Goal: Transaction & Acquisition: Purchase product/service

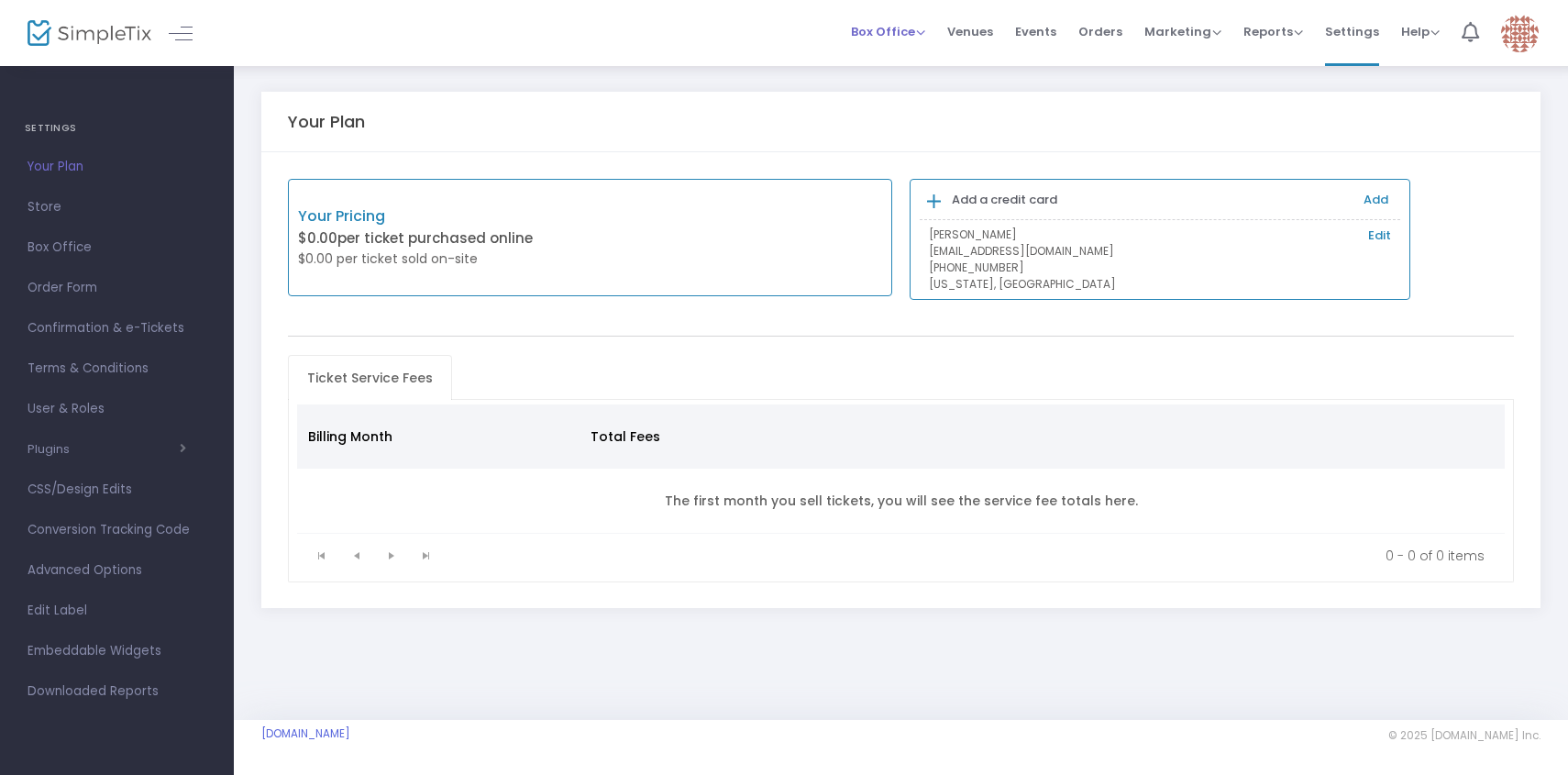
click at [910, 23] on span "Box Office" at bounding box center [888, 31] width 74 height 17
click at [906, 59] on li "Sell Tickets" at bounding box center [916, 62] width 131 height 36
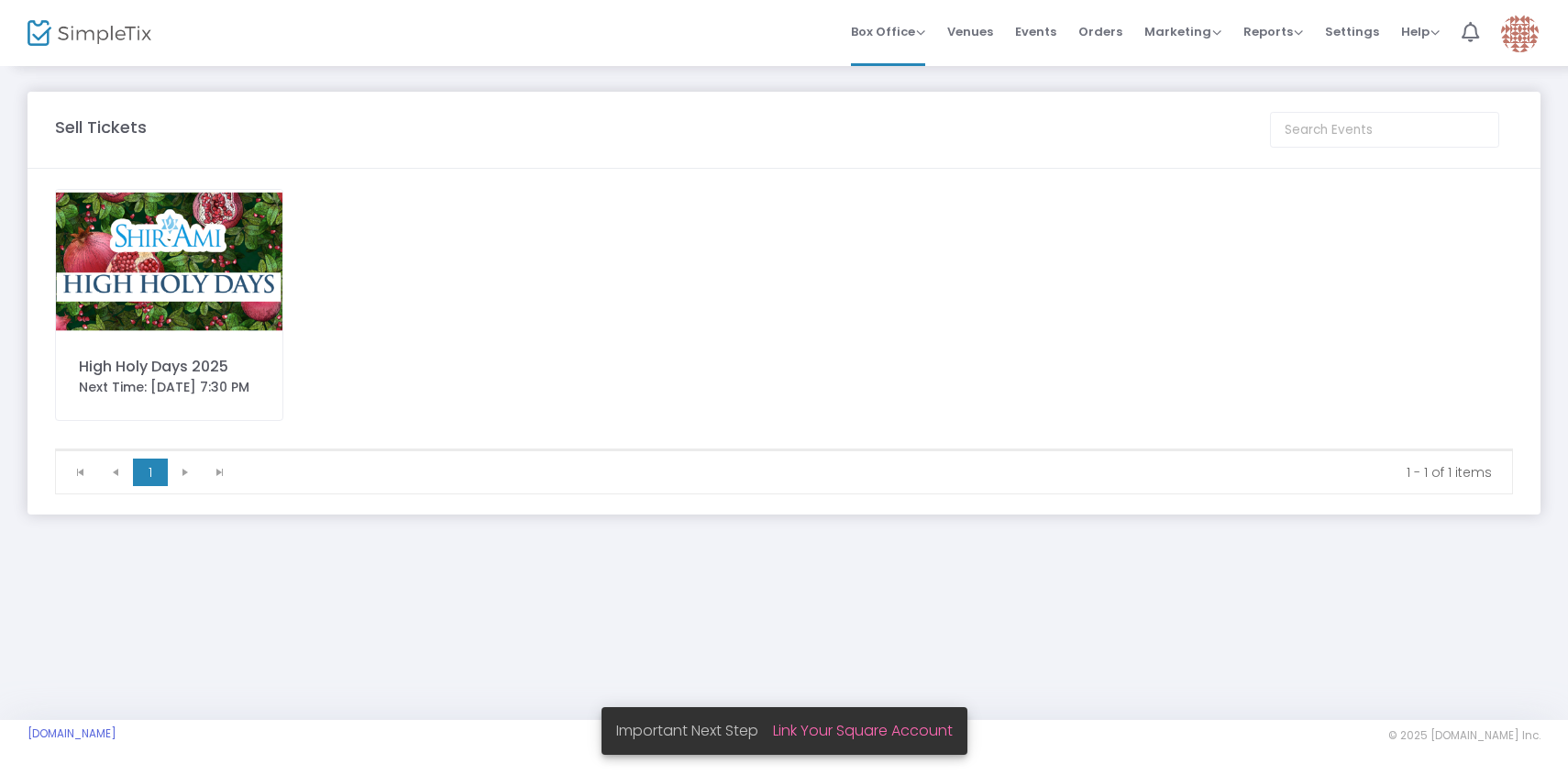
click at [243, 239] on body "Processing... please wait Box Office Sell Tickets Bookings Sell Season Pass Ven…" at bounding box center [784, 388] width 1568 height 775
click at [243, 239] on img at bounding box center [169, 262] width 227 height 143
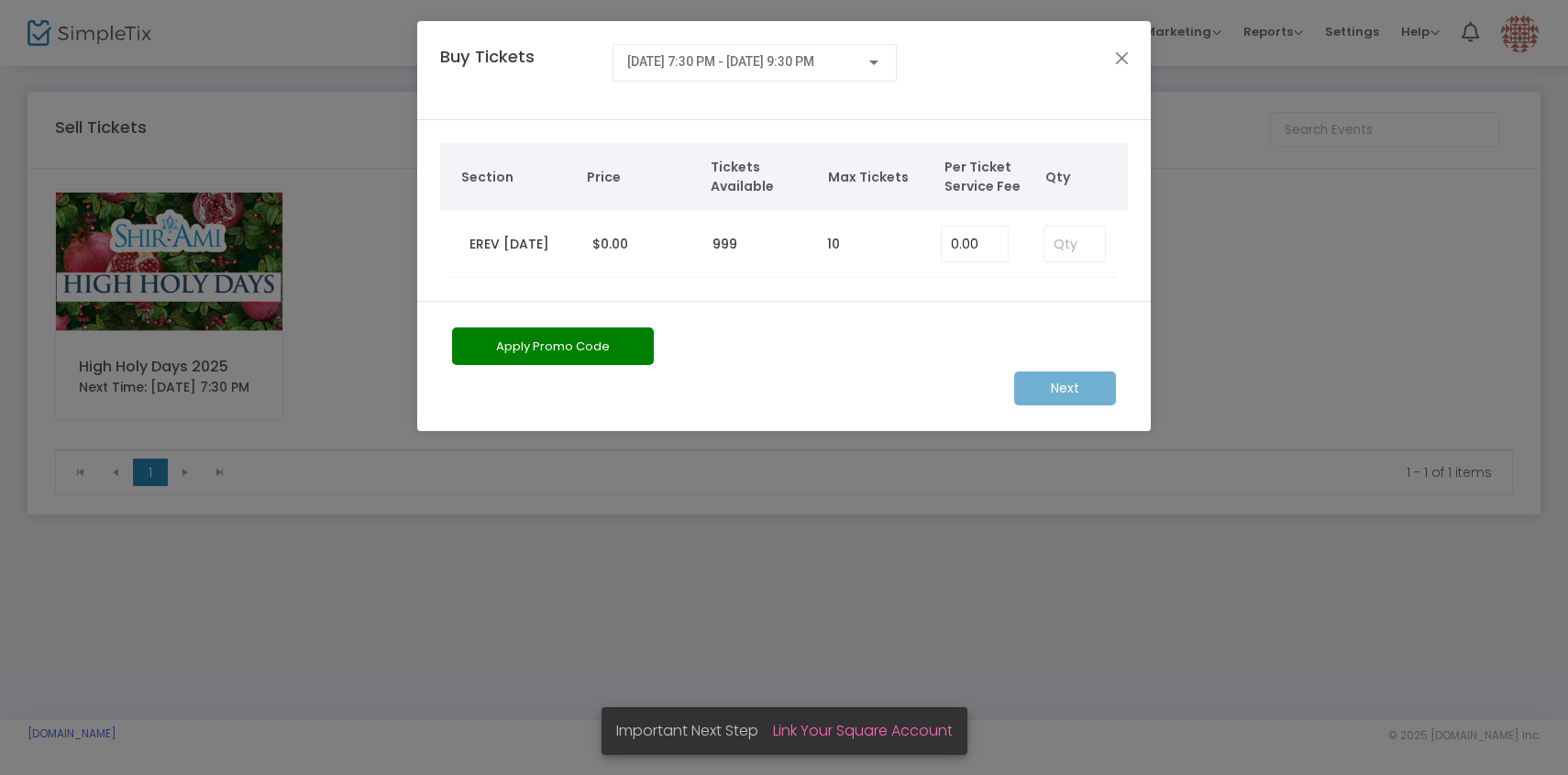
click at [806, 84] on div "[DATE] 7:30 PM - [DATE] 9:30 PM" at bounding box center [755, 70] width 285 height 52
click at [812, 67] on span "[DATE] 7:30 PM - [DATE] 9:30 PM" at bounding box center [721, 62] width 187 height 15
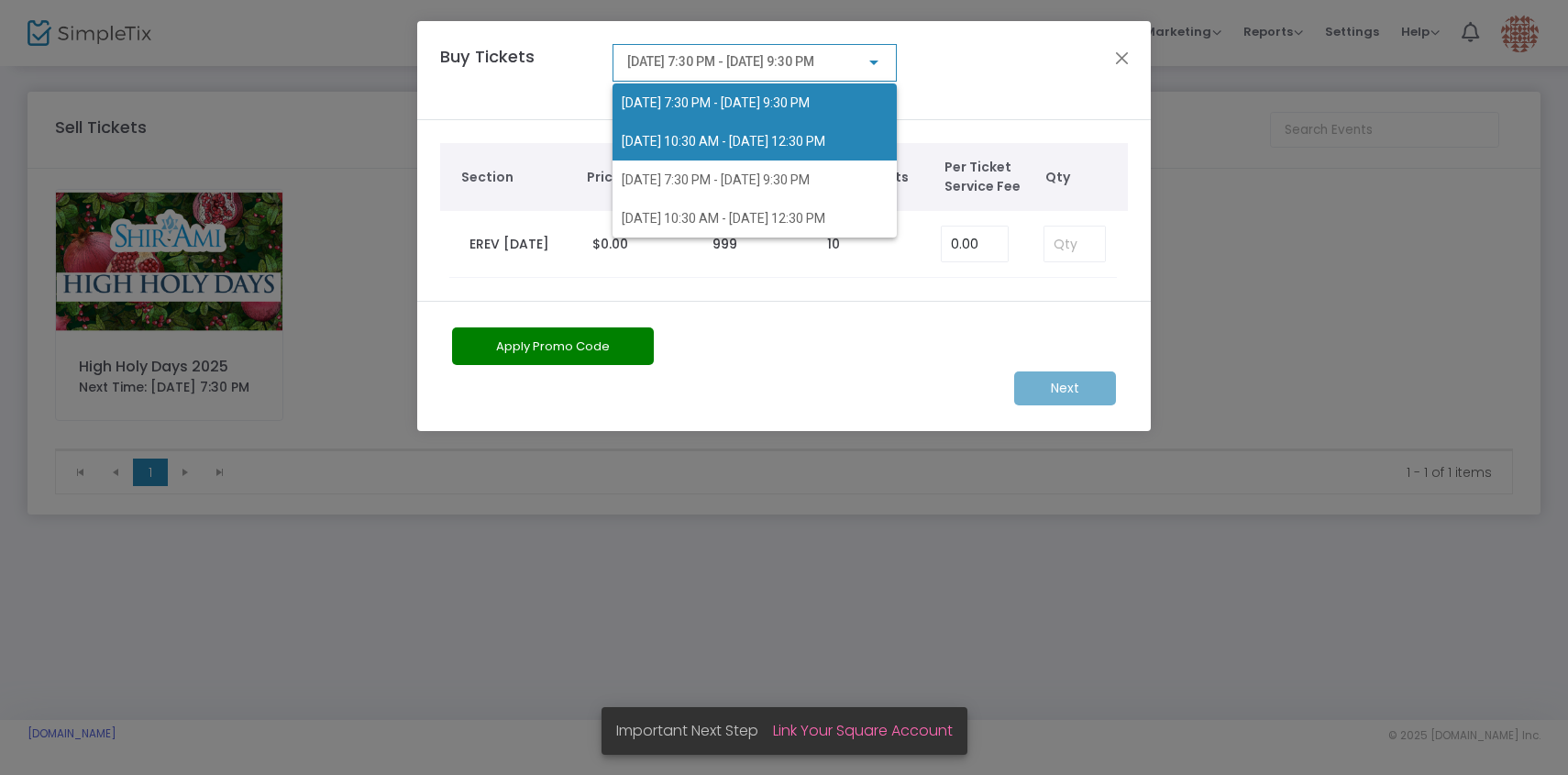
click at [823, 151] on span "[DATE] 10:30 AM - [DATE] 12:30 PM" at bounding box center [755, 141] width 266 height 39
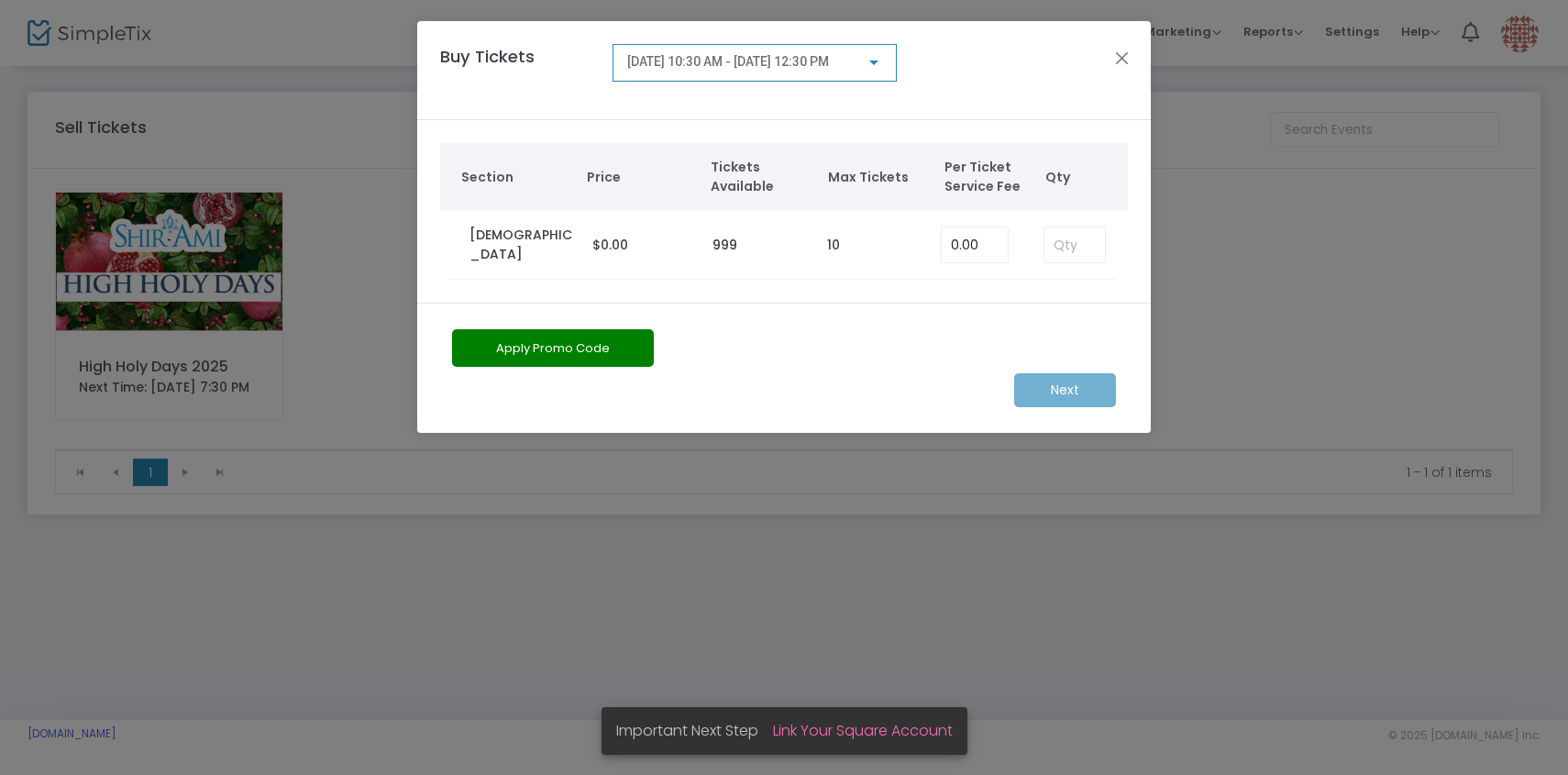
click at [874, 67] on div at bounding box center [874, 62] width 17 height 15
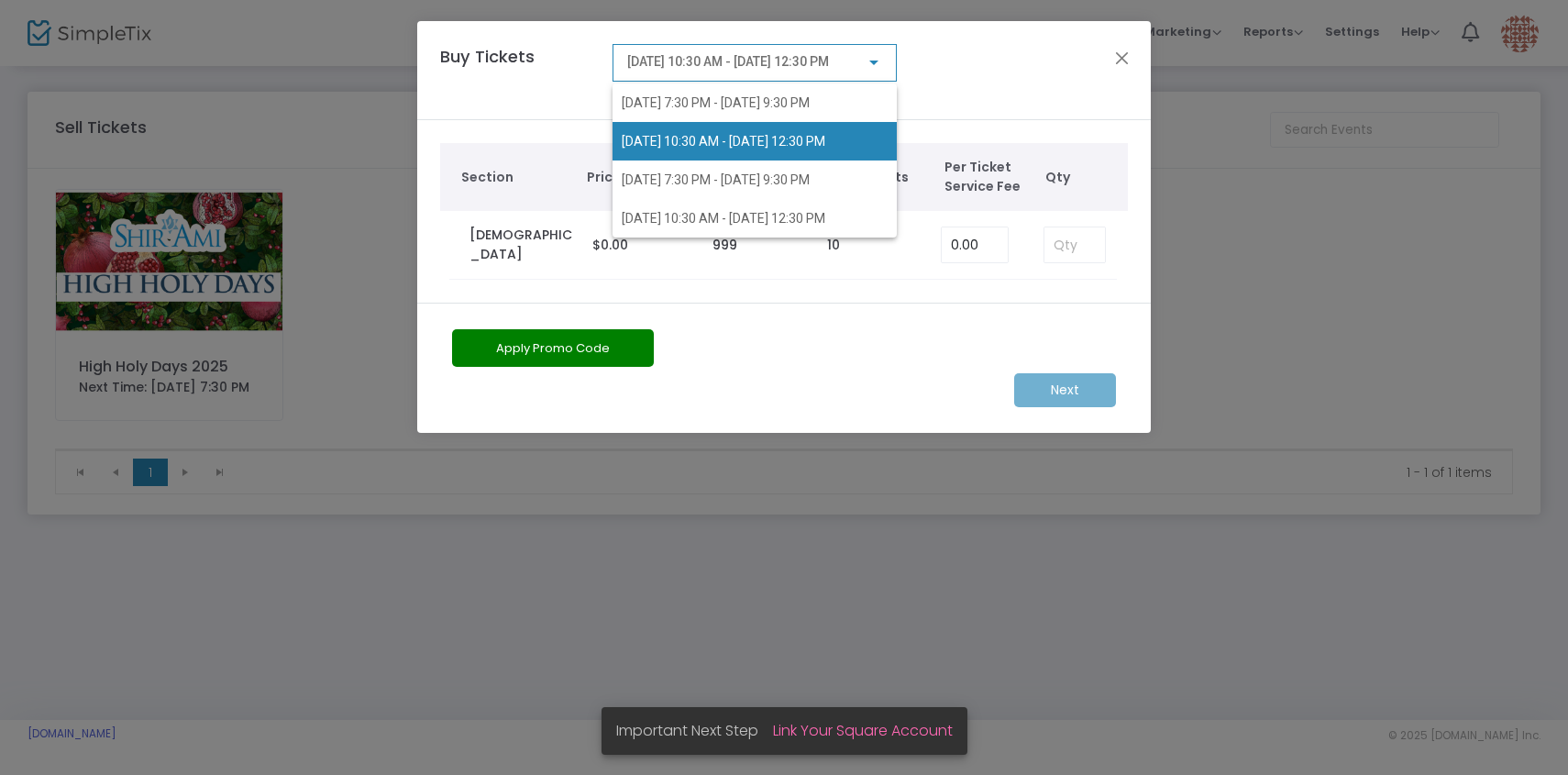
click at [1069, 250] on div at bounding box center [784, 388] width 1568 height 775
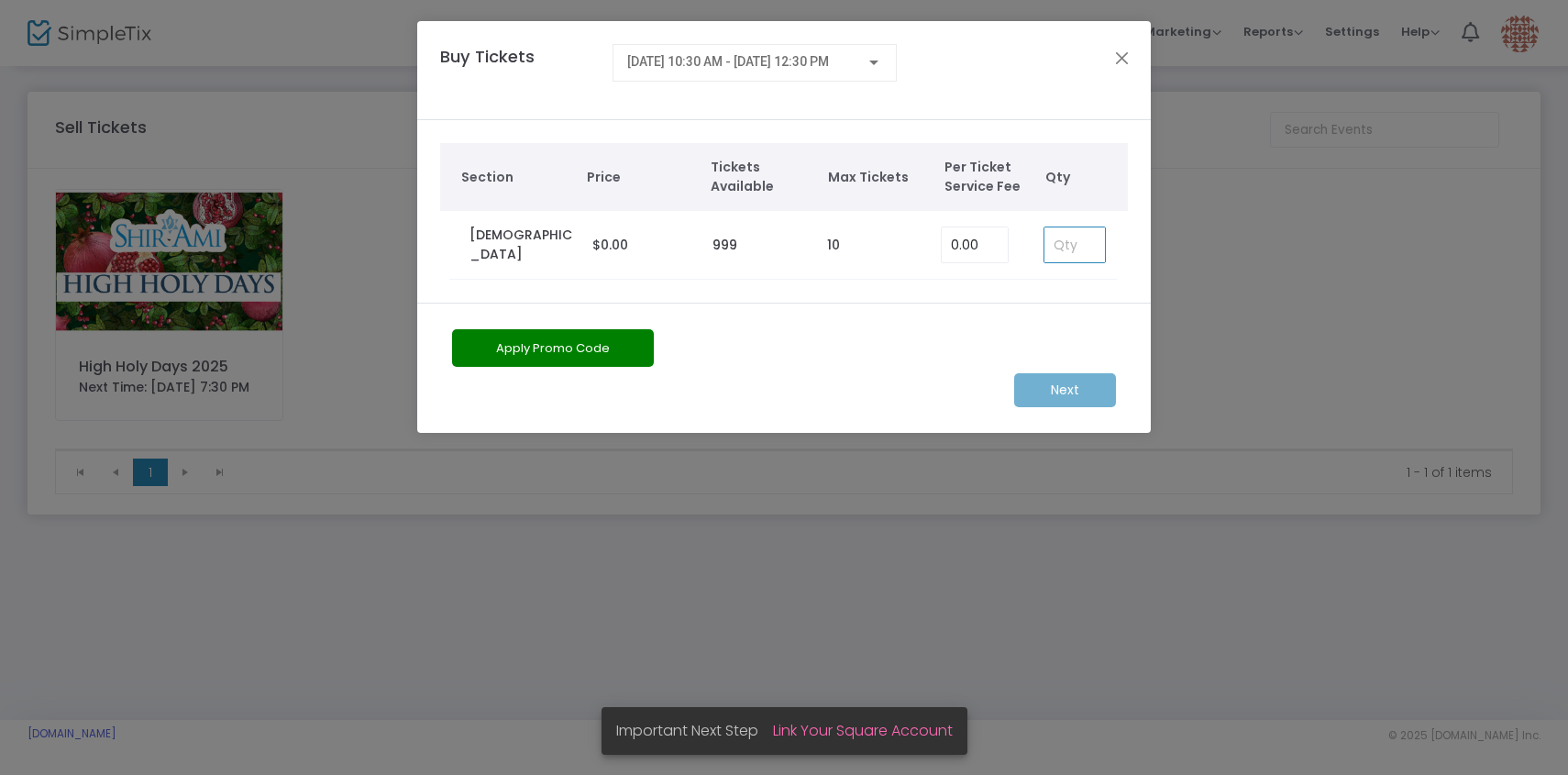
click at [1069, 239] on input at bounding box center [1075, 245] width 61 height 35
type input "1"
click at [829, 64] on span "[DATE] 10:30 AM - [DATE] 12:30 PM" at bounding box center [728, 62] width 202 height 15
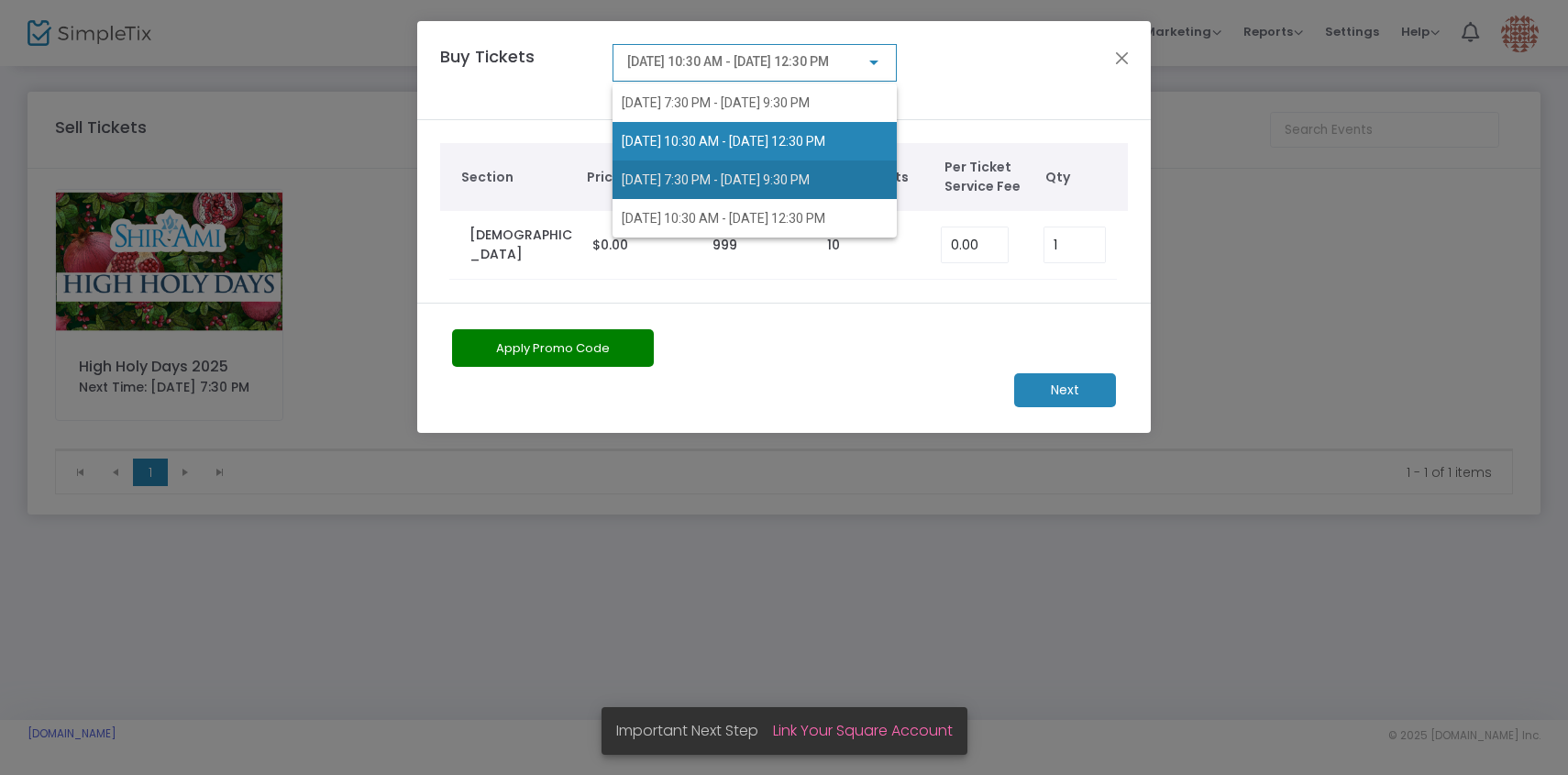
click at [810, 182] on span "[DATE] 7:30 PM - [DATE] 9:30 PM" at bounding box center [715, 180] width 188 height 15
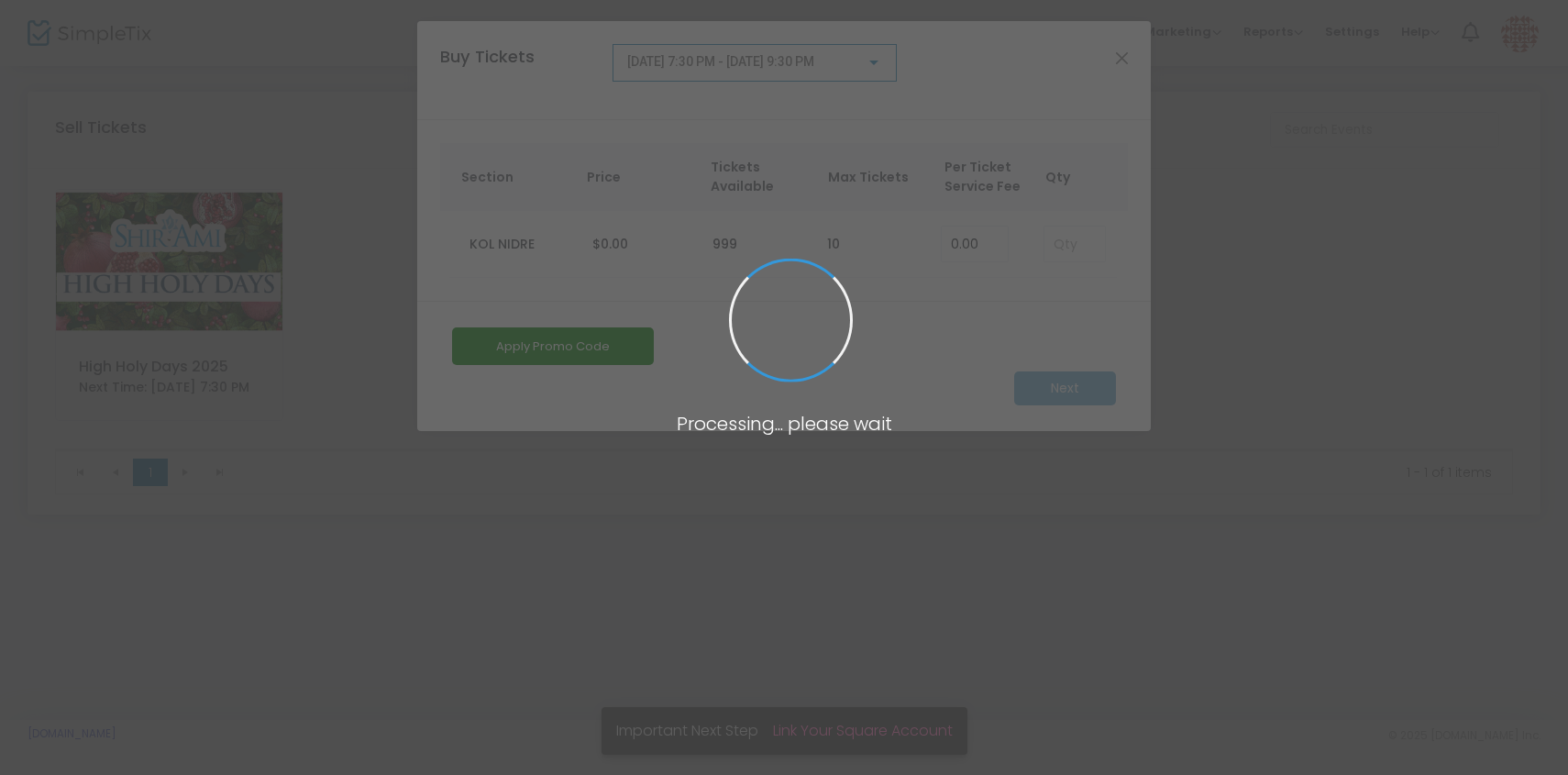
click at [1051, 248] on span at bounding box center [784, 388] width 1568 height 775
click at [1070, 248] on input at bounding box center [1075, 244] width 61 height 35
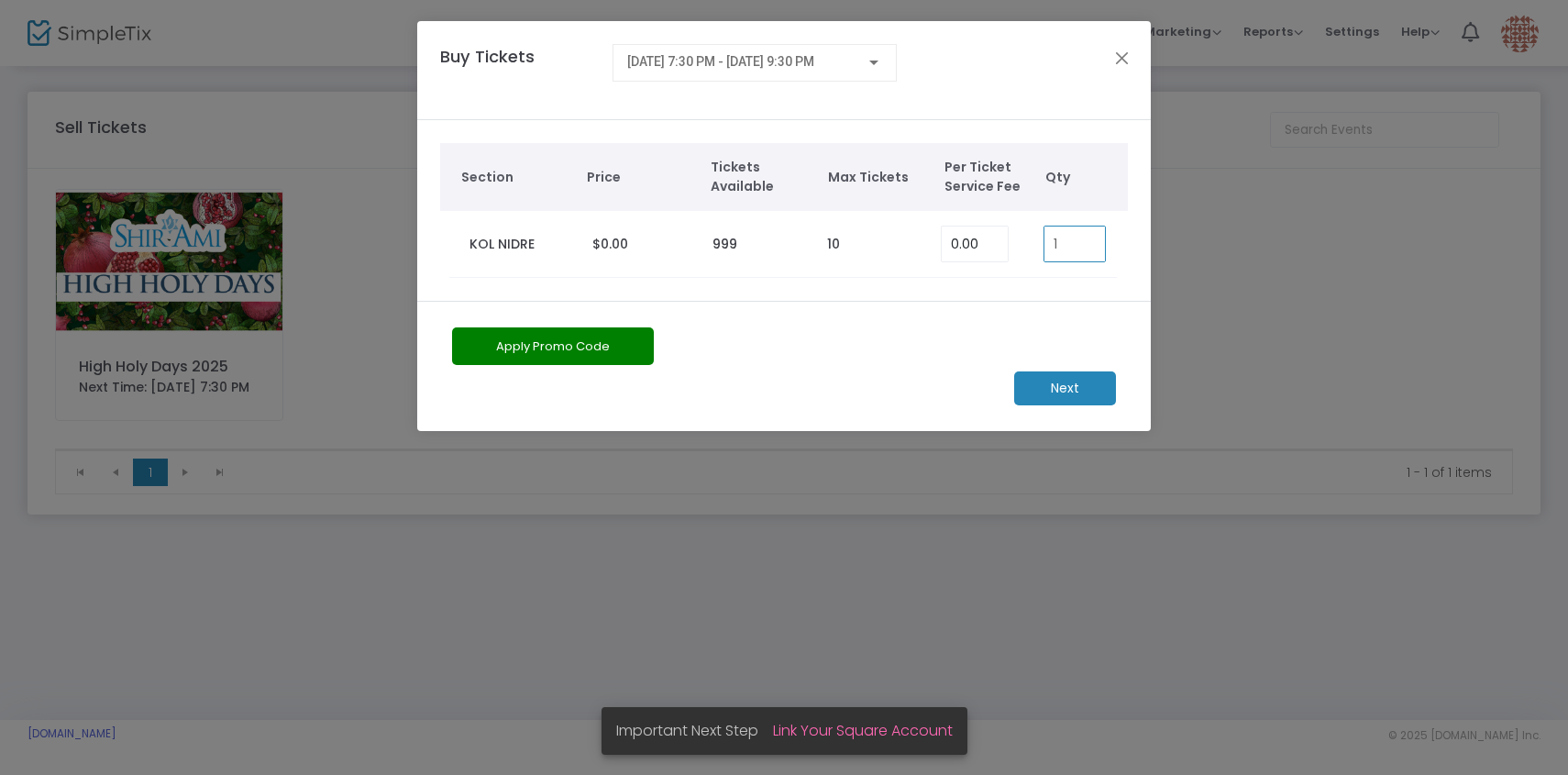
type input "1"
click at [814, 58] on span "[DATE] 7:30 PM - [DATE] 9:30 PM" at bounding box center [721, 62] width 187 height 15
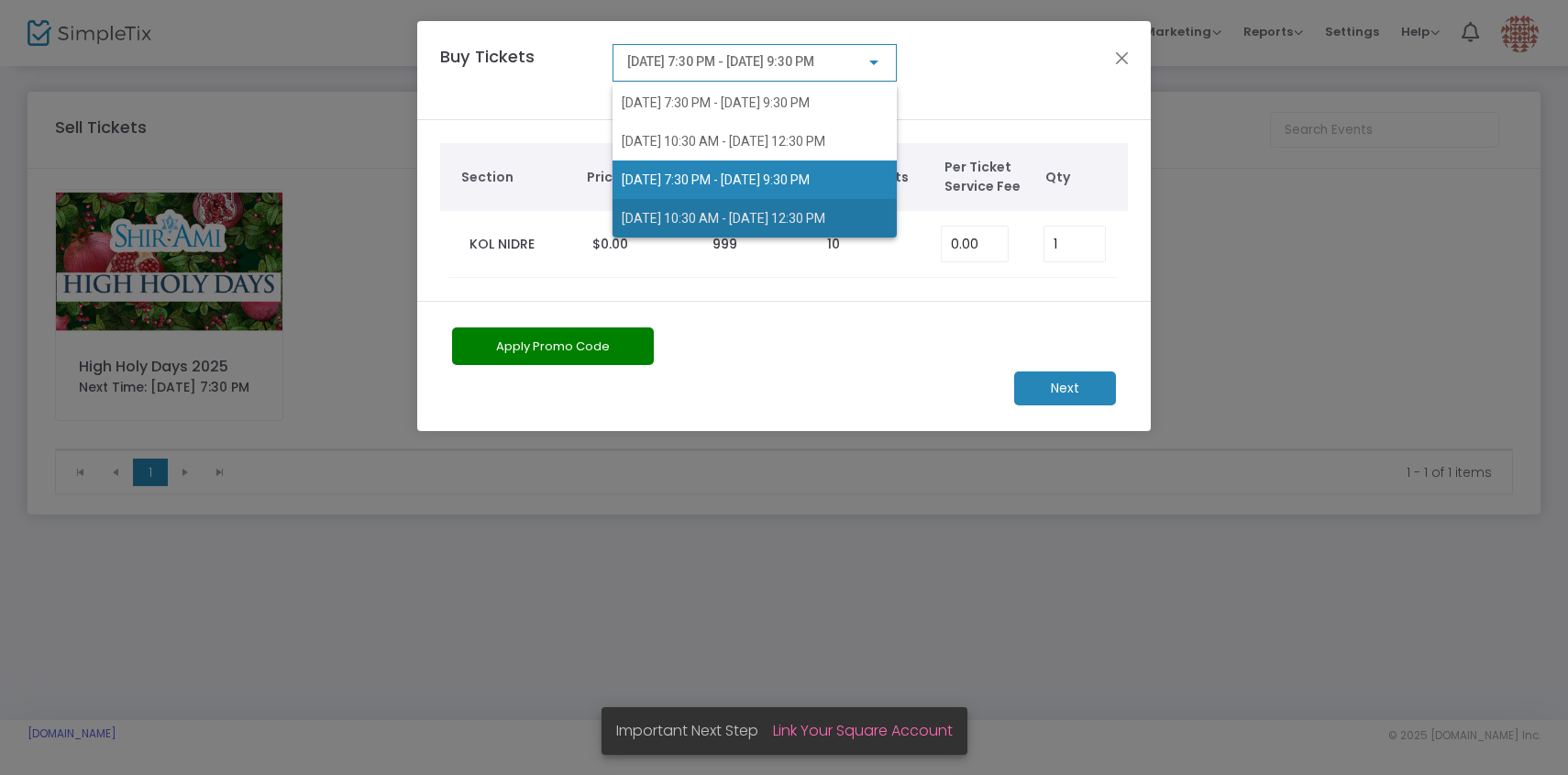
click at [825, 214] on span "[DATE] 10:30 AM - [DATE] 12:30 PM" at bounding box center [723, 219] width 204 height 15
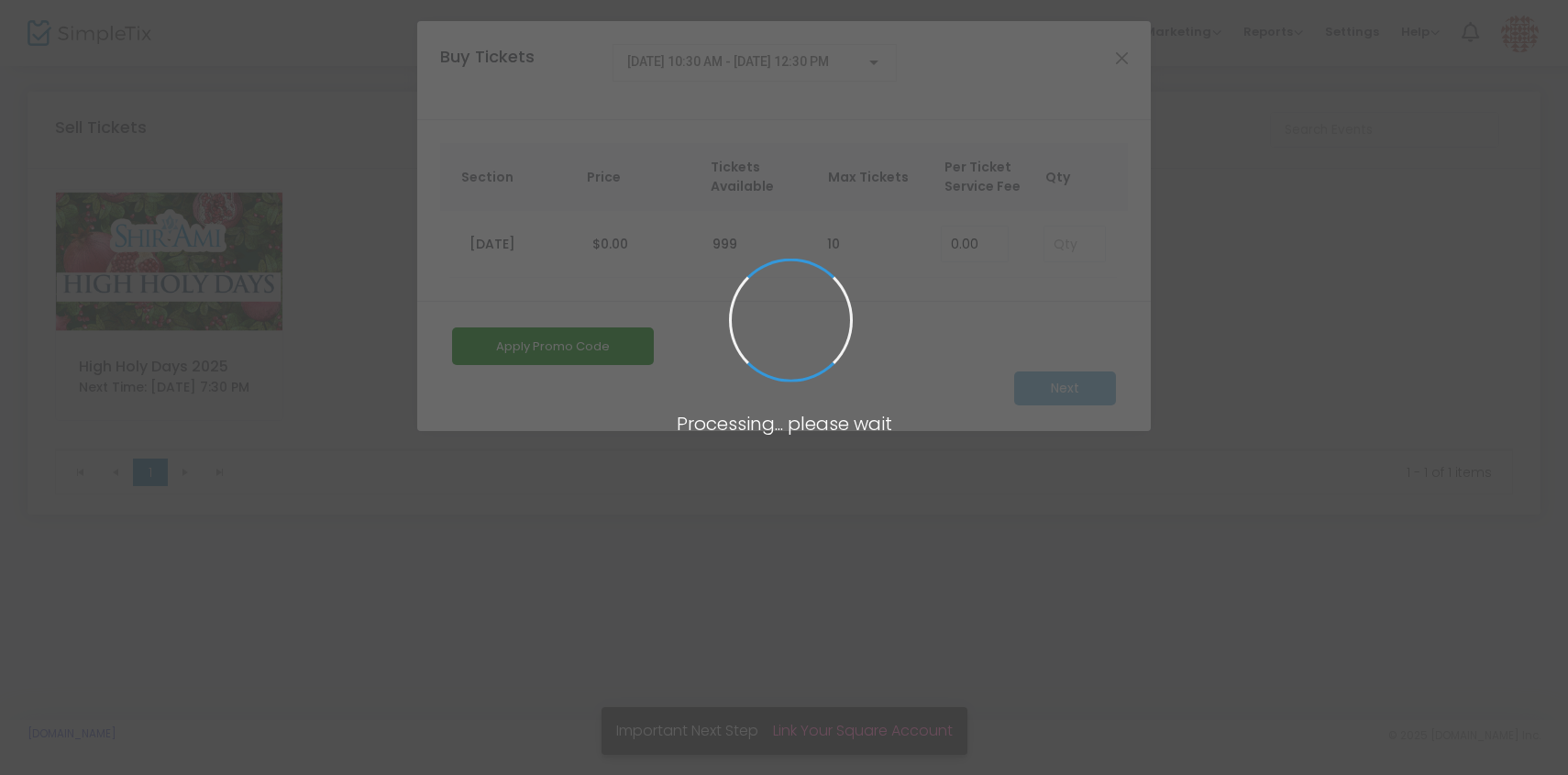
click at [1060, 254] on span at bounding box center [784, 388] width 1568 height 775
click at [1072, 245] on span at bounding box center [784, 388] width 1568 height 775
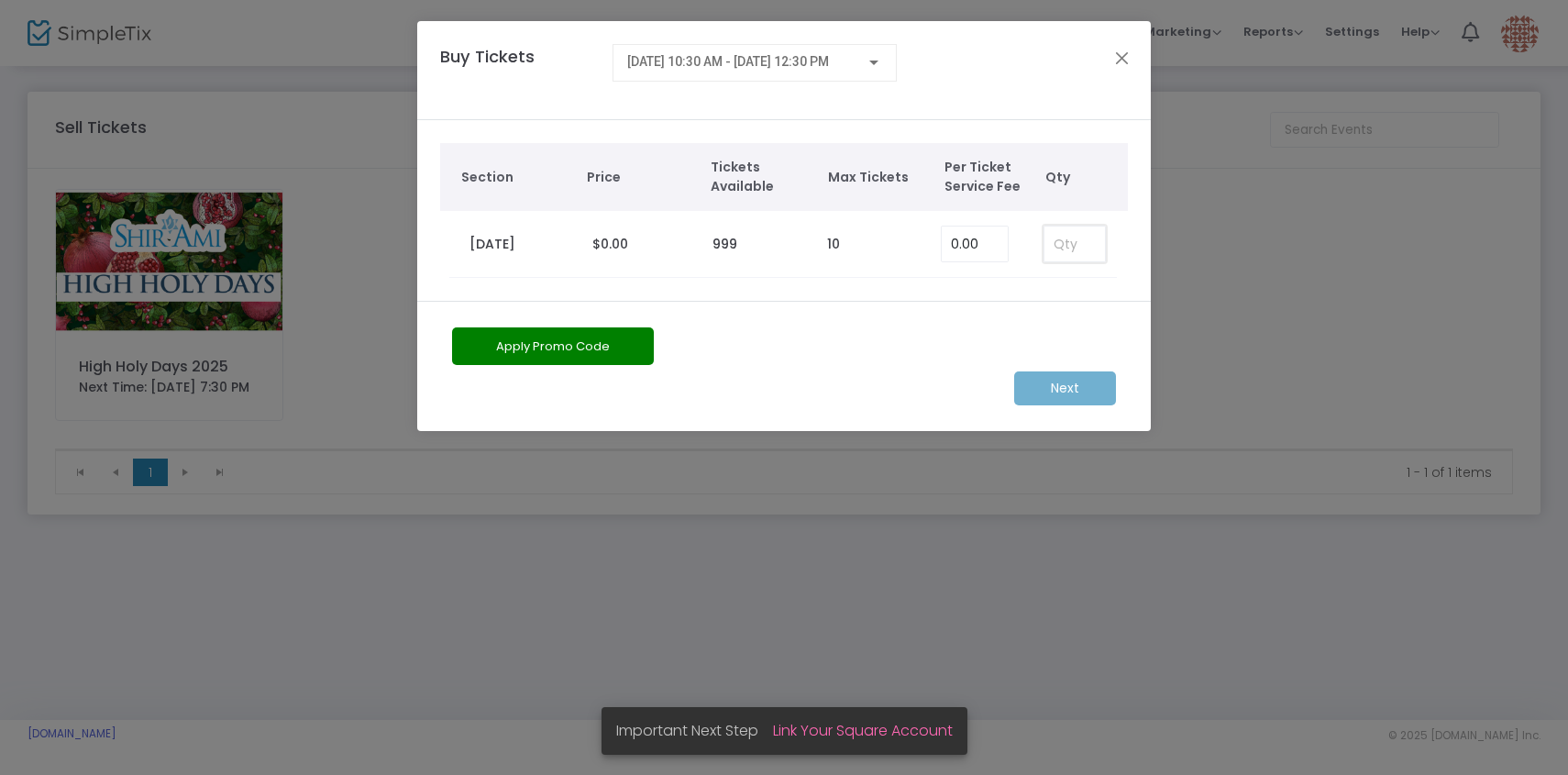
click at [1075, 232] on input at bounding box center [1075, 244] width 61 height 35
type input "1"
click at [829, 62] on span "[DATE] 10:30 AM - [DATE] 12:30 PM" at bounding box center [728, 62] width 202 height 15
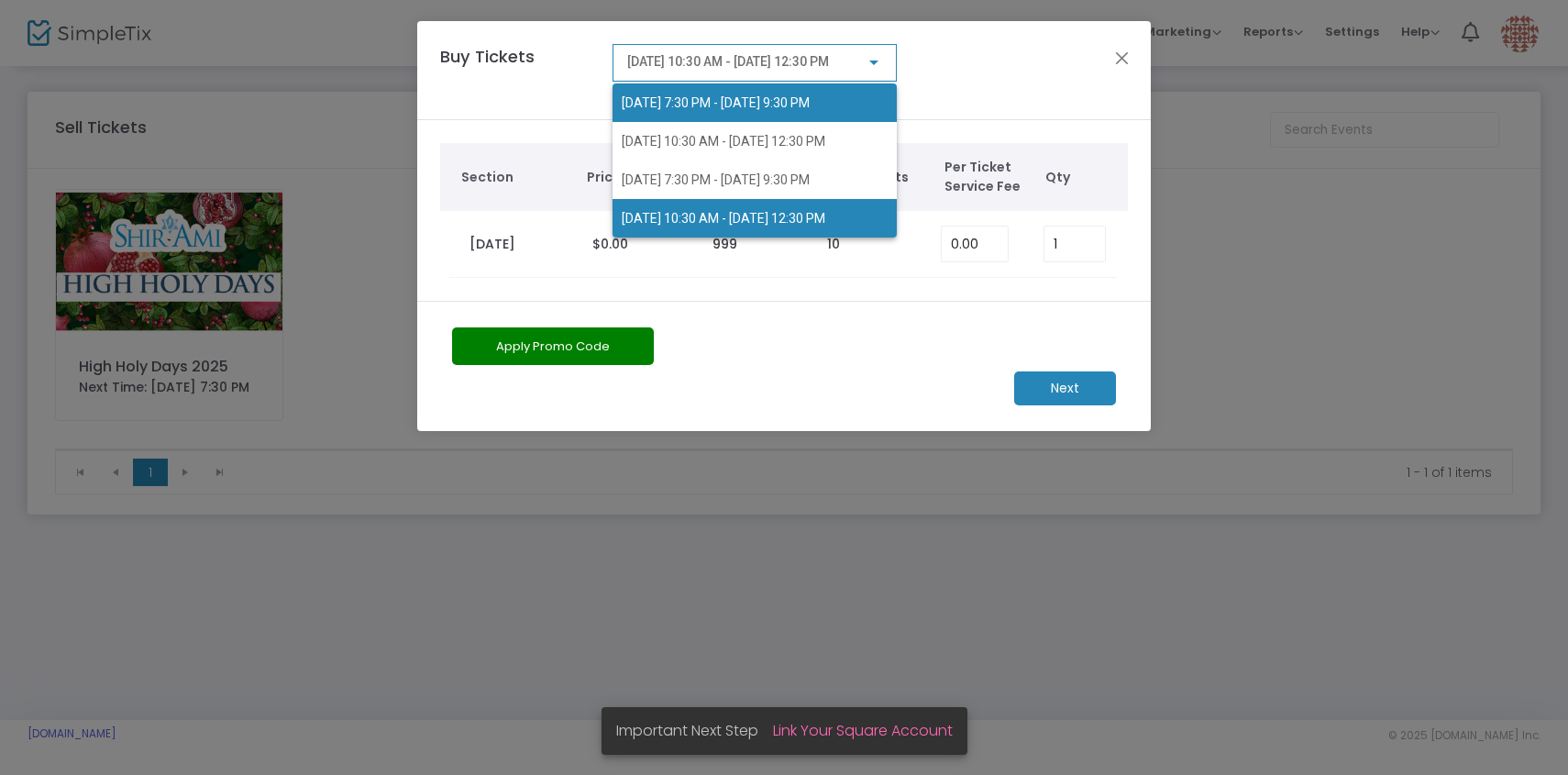
click at [834, 114] on span "[DATE] 7:30 PM - [DATE] 9:30 PM" at bounding box center [755, 103] width 266 height 39
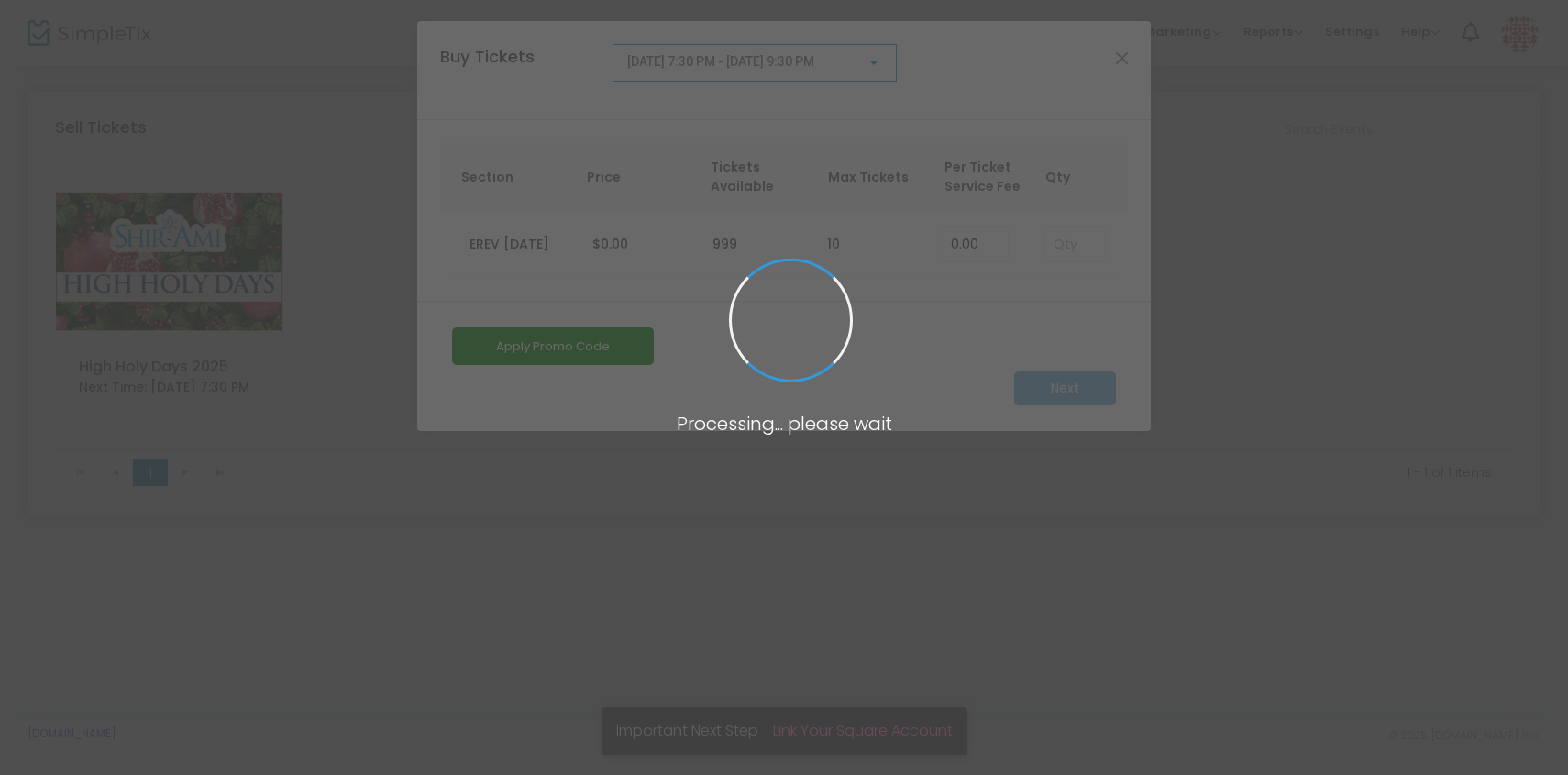
click at [1087, 254] on span at bounding box center [784, 388] width 1568 height 775
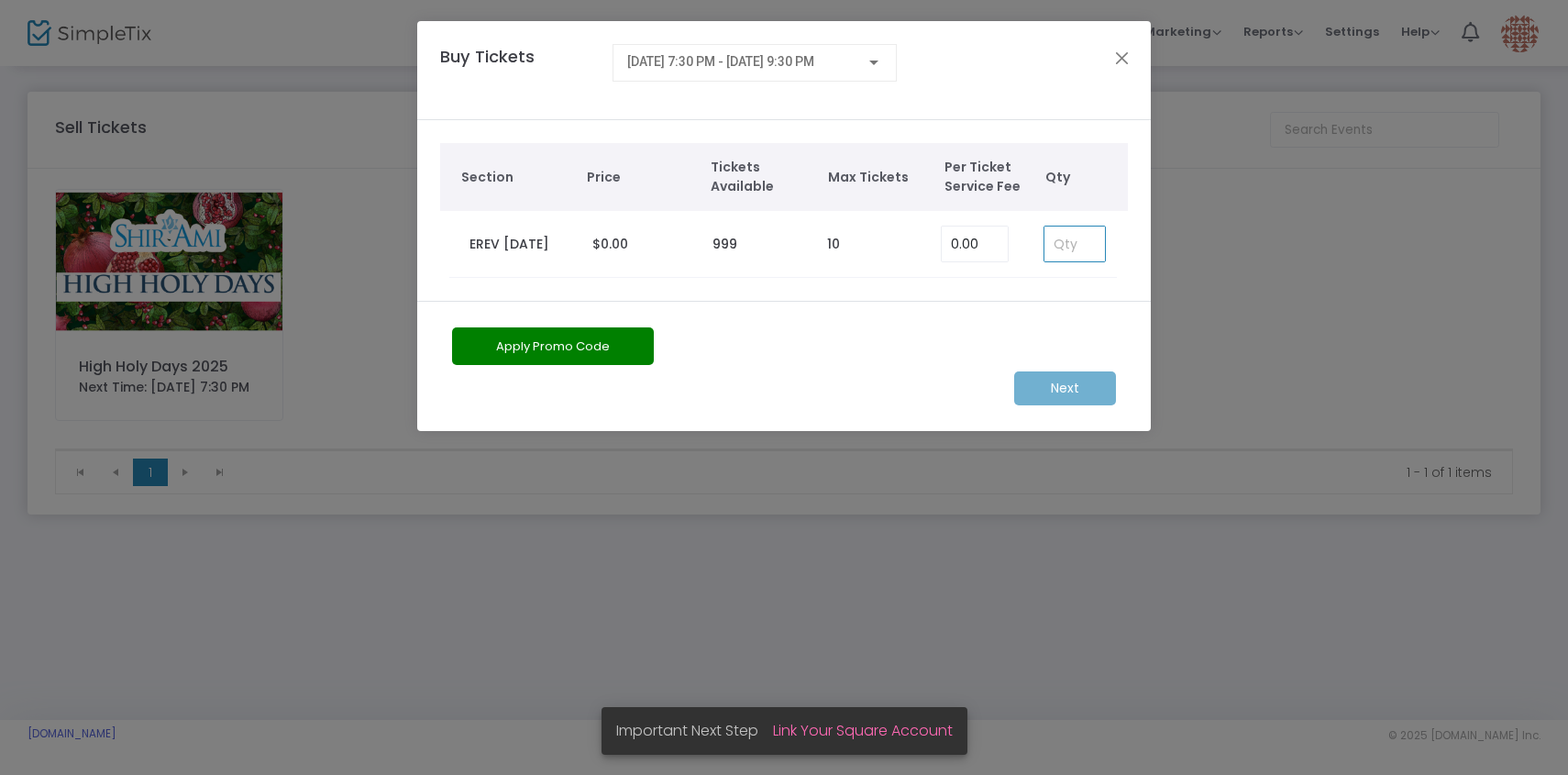
click at [1083, 240] on input at bounding box center [1075, 244] width 61 height 35
type input "1"
click at [1047, 405] on m-button "Next" at bounding box center [1065, 388] width 102 height 34
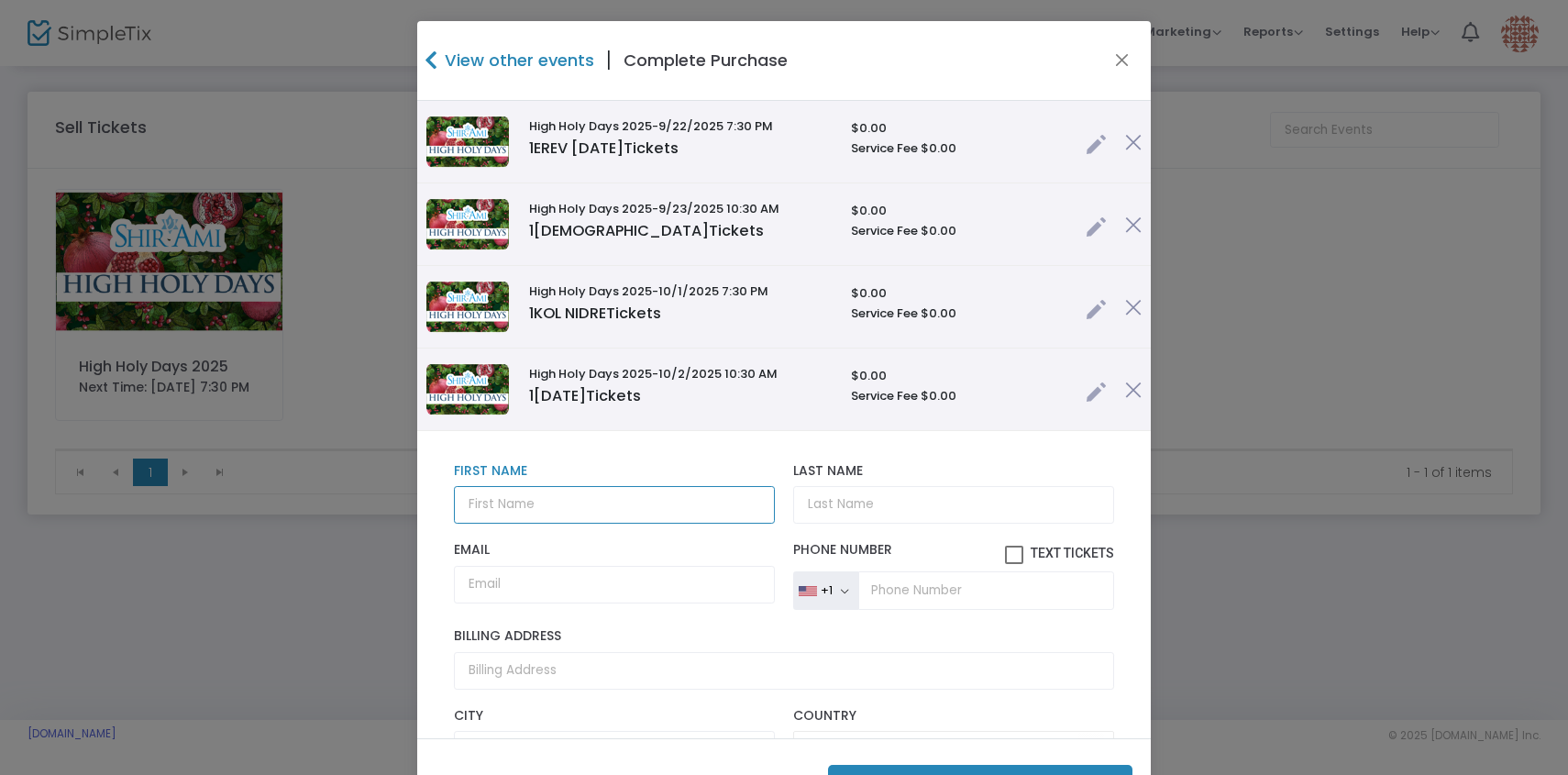
click at [634, 512] on input "text" at bounding box center [614, 504] width 321 height 38
type input "[PERSON_NAME]"
paste input "[PERSON_NAME]"
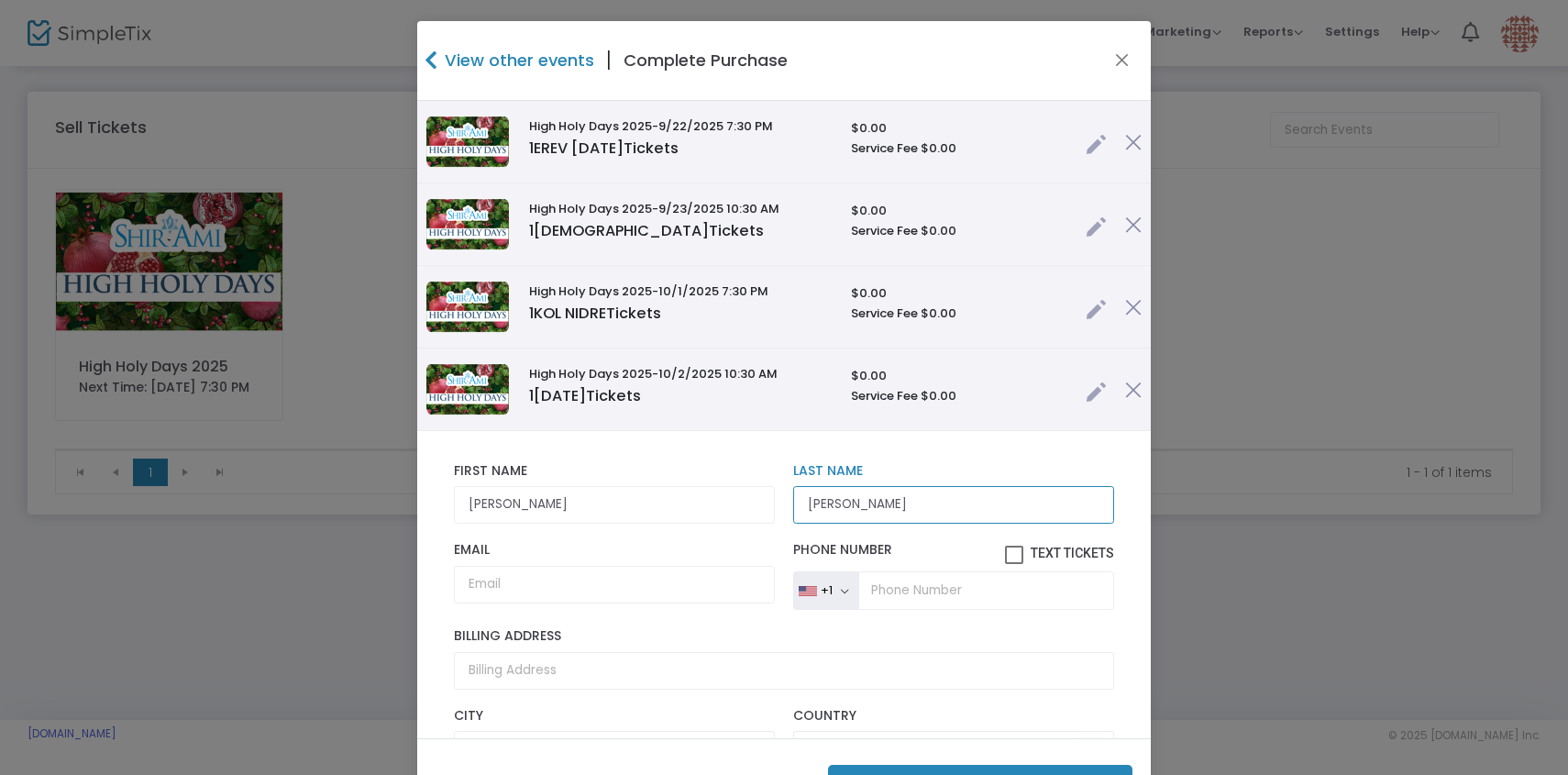
type input "[PERSON_NAME]"
click at [470, 490] on input "[PERSON_NAME]" at bounding box center [614, 504] width 321 height 38
click at [473, 500] on input "[PERSON_NAME]" at bounding box center [614, 504] width 321 height 38
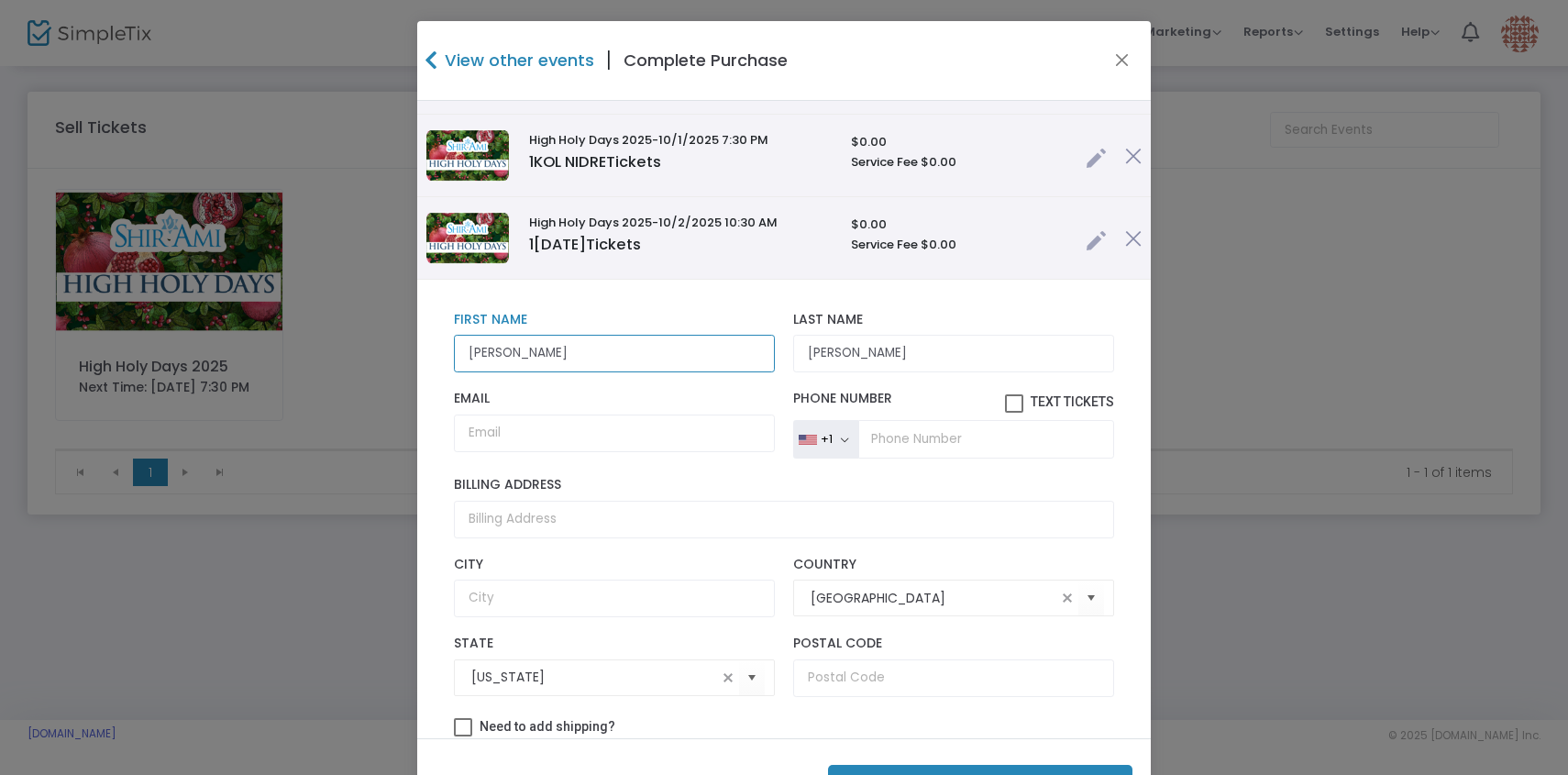
scroll to position [275, 0]
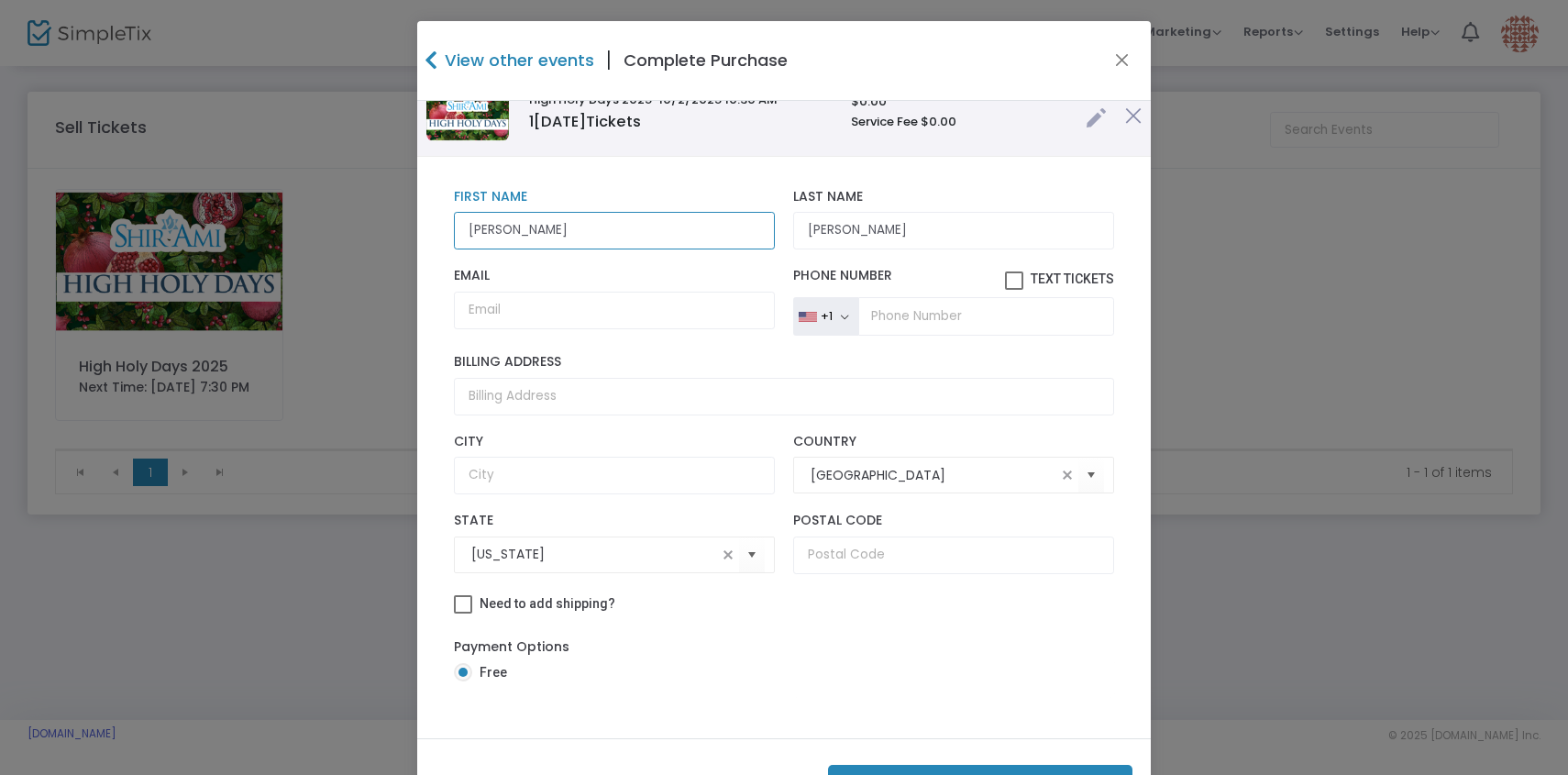
type input "[PERSON_NAME]"
click at [896, 743] on button "Purchase 4 Tickets ($0.00 )" at bounding box center [980, 783] width 305 height 38
